Goal: Task Accomplishment & Management: Use online tool/utility

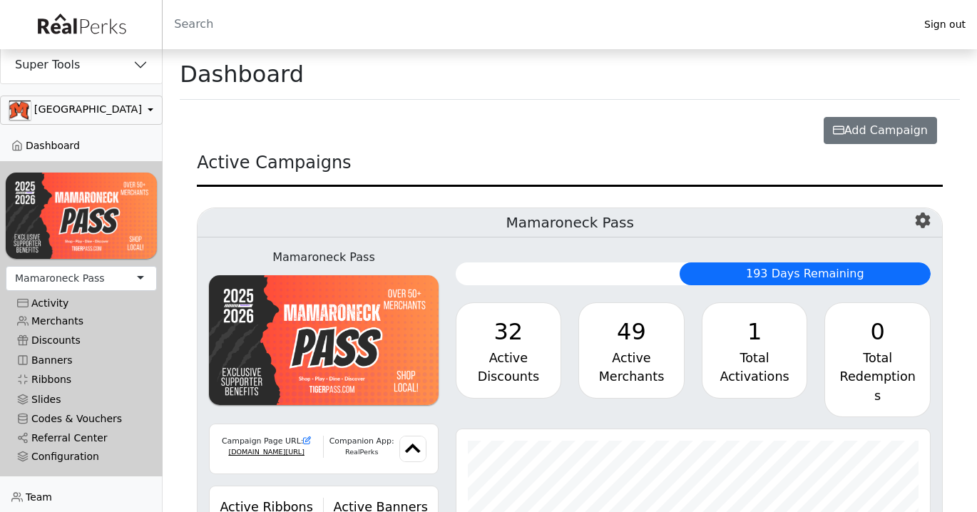
scroll to position [164, 474]
click at [123, 73] on button "Super Tools" at bounding box center [81, 64] width 161 height 37
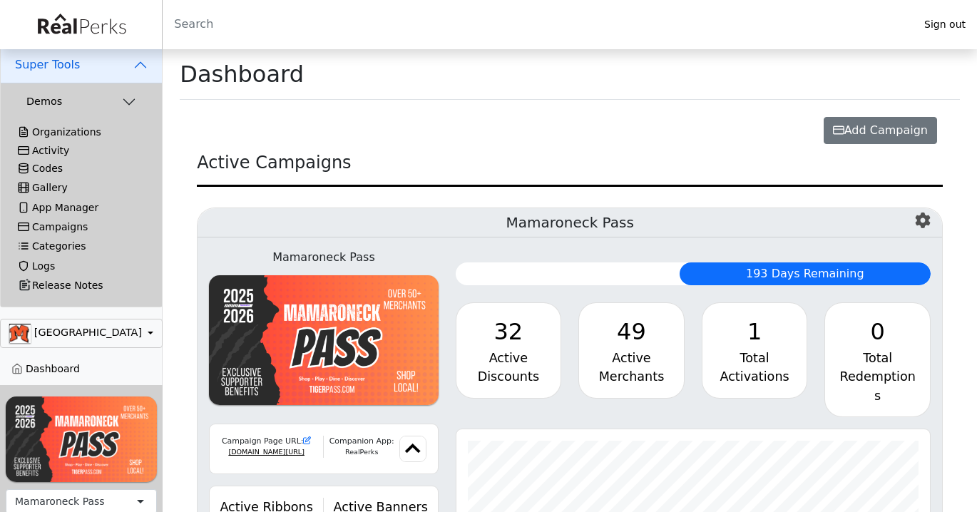
click at [64, 146] on div "Activity" at bounding box center [81, 151] width 127 height 12
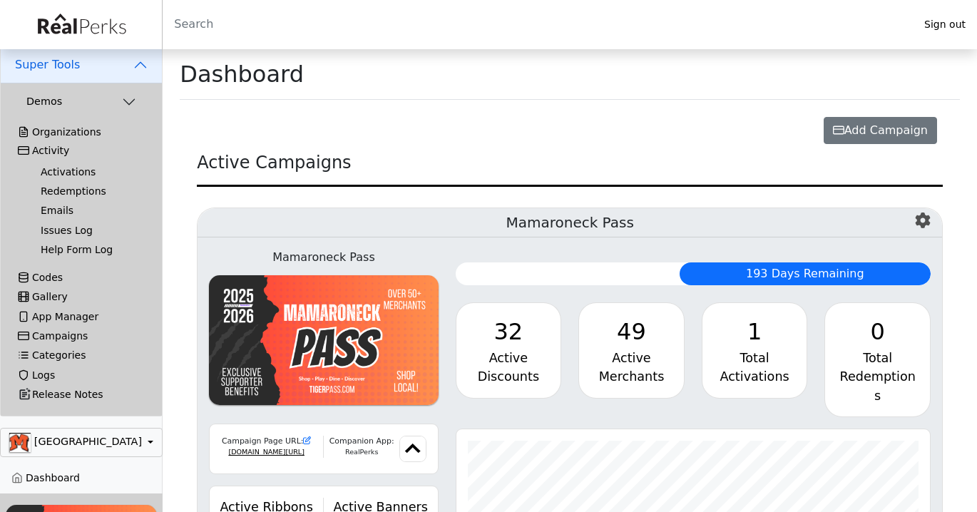
click at [66, 168] on link "Activations" at bounding box center [87, 172] width 116 height 19
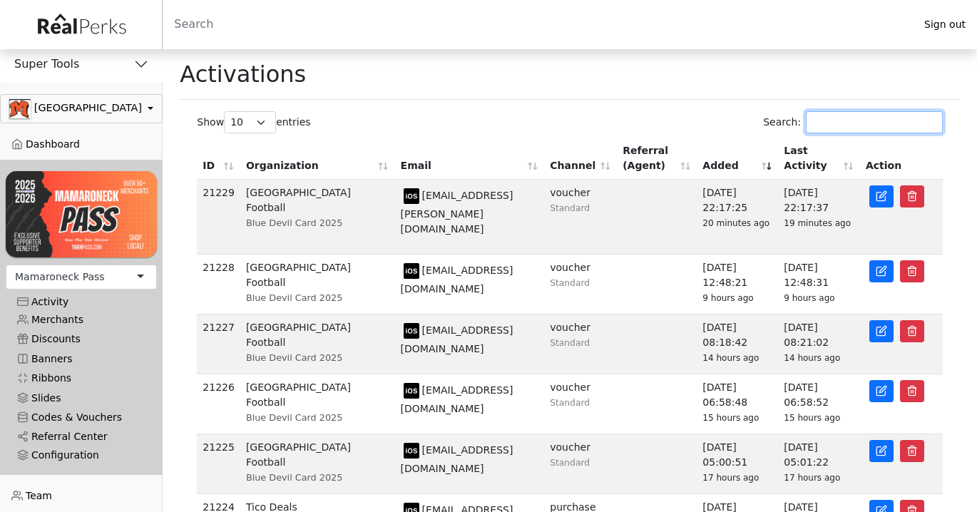
click at [875, 112] on input "Search:" at bounding box center [874, 122] width 137 height 22
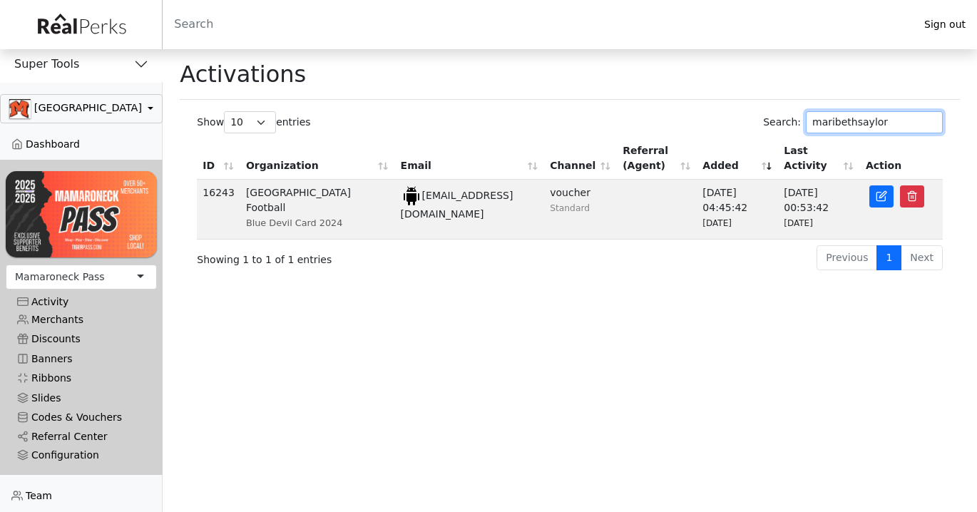
type input "maribethsaylor"
click at [751, 272] on html "Sign out Super Tools Demos" at bounding box center [488, 136] width 977 height 272
click at [718, 272] on html "Sign out Super Tools Demos" at bounding box center [488, 136] width 977 height 272
click at [879, 200] on icon at bounding box center [881, 195] width 11 height 11
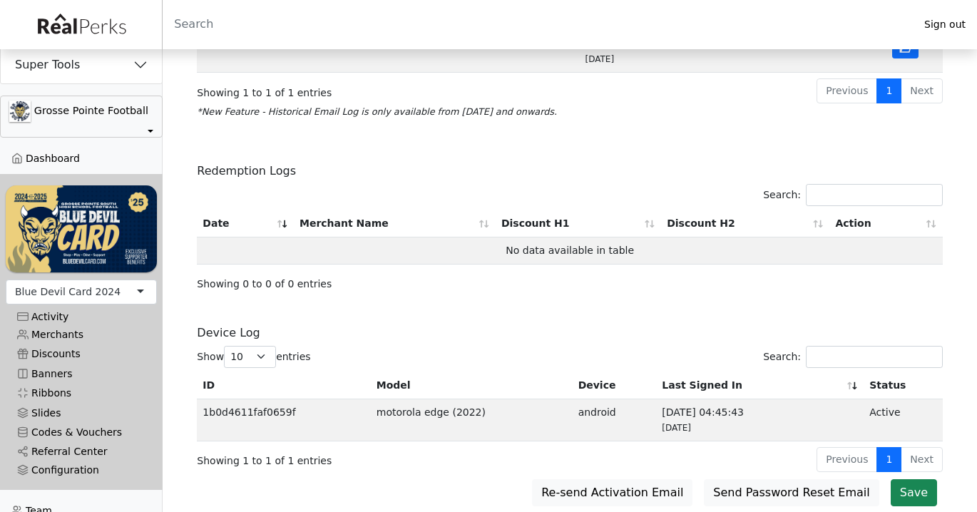
scroll to position [629, 0]
click at [720, 155] on h6 "Redemption Logs" at bounding box center [570, 154] width 746 height 48
click at [730, 161] on h6 "Redemption Logs" at bounding box center [570, 154] width 746 height 48
